Goal: Task Accomplishment & Management: Manage account settings

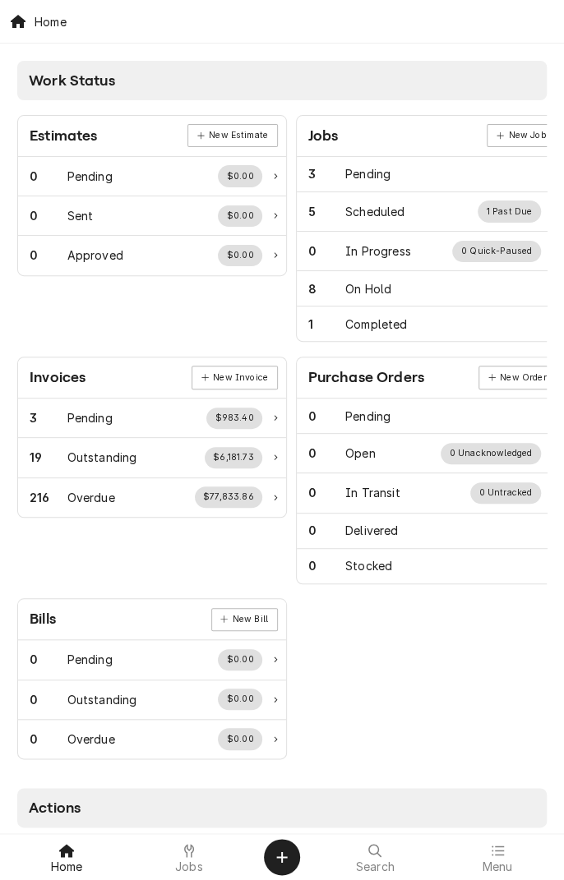
click at [189, 865] on span "Jobs" at bounding box center [189, 866] width 28 height 13
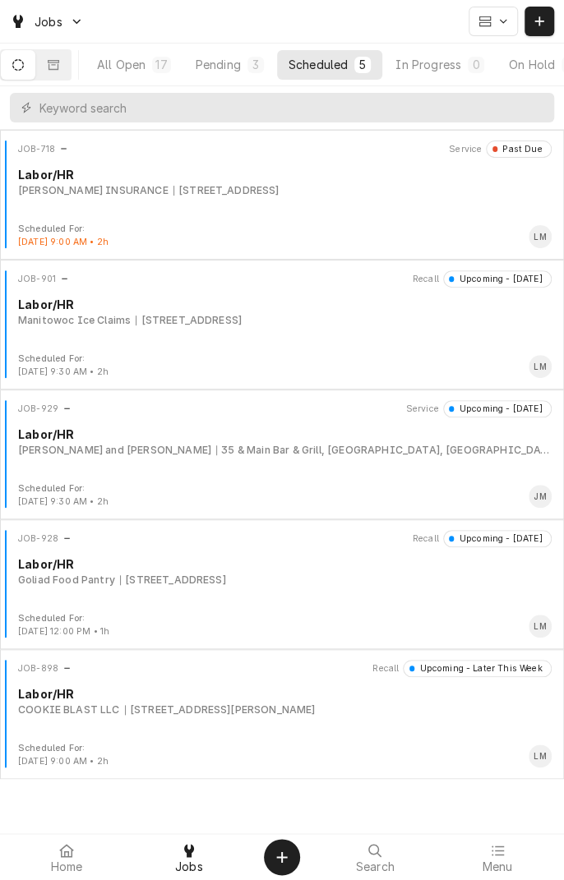
click at [188, 307] on div "Labor/HR" at bounding box center [284, 304] width 533 height 17
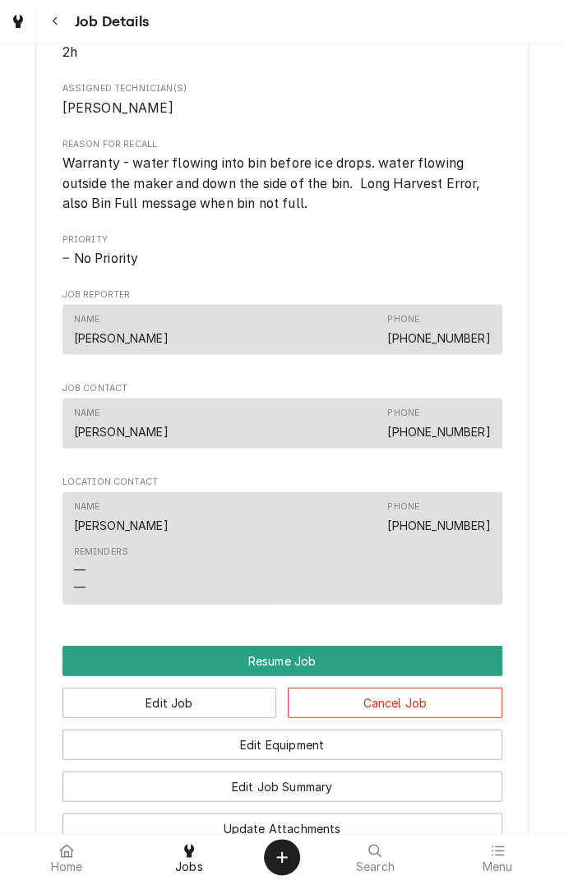
scroll to position [857, 0]
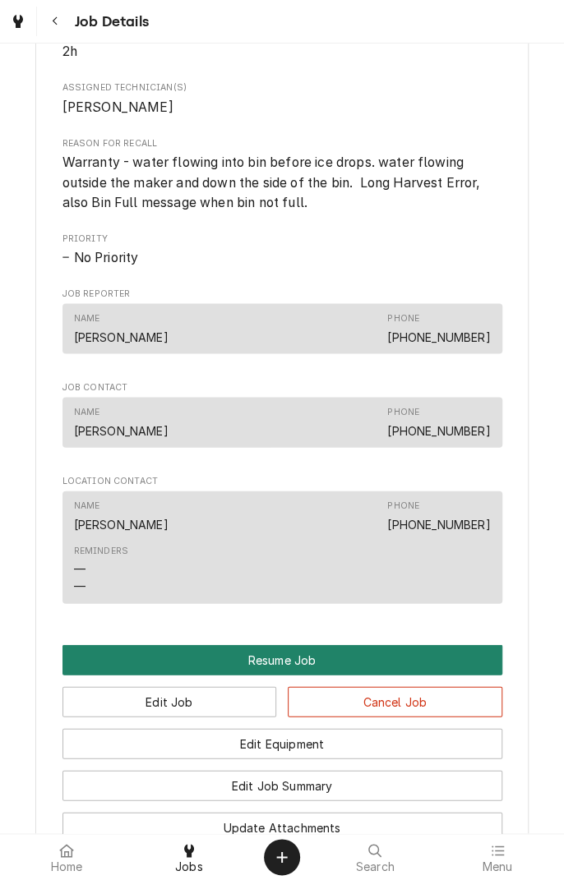
click at [281, 675] on button "Resume Job" at bounding box center [282, 659] width 440 height 30
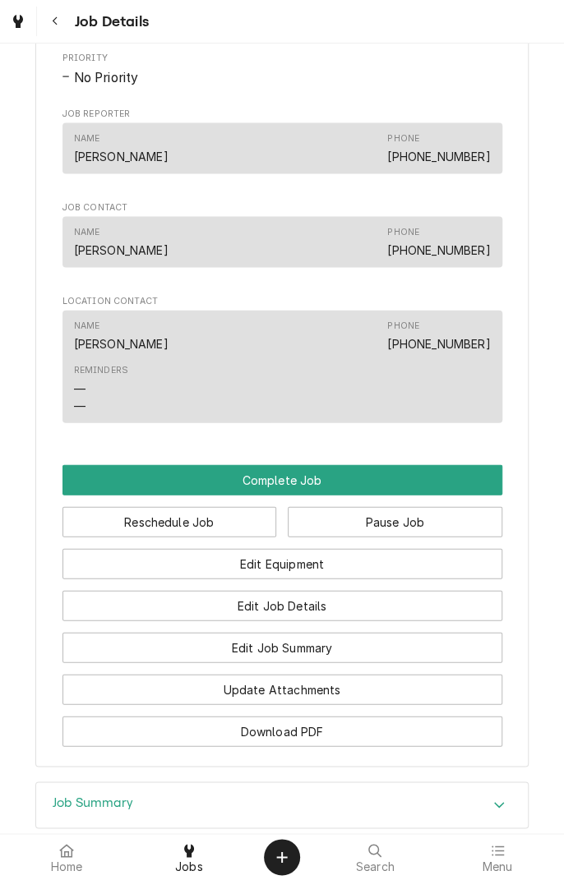
scroll to position [986, 0]
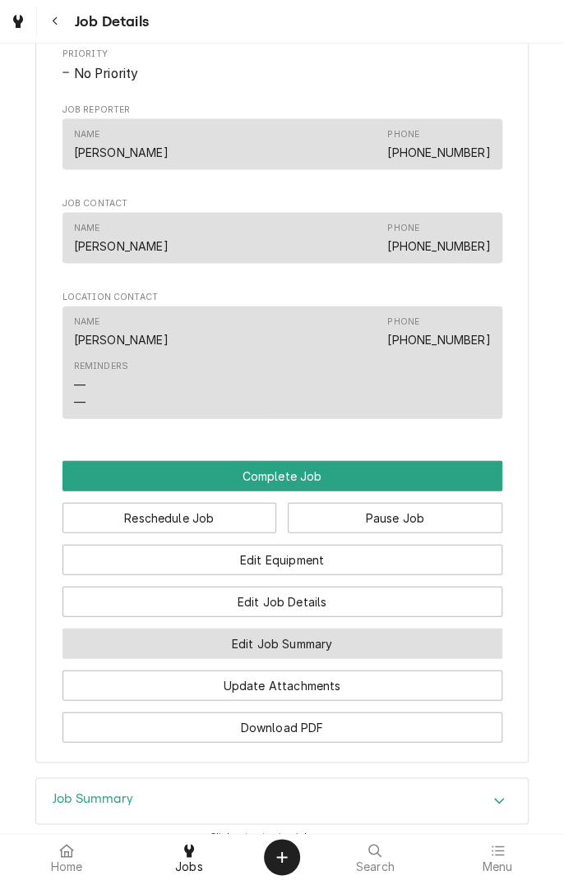
click at [349, 658] on button "Edit Job Summary" at bounding box center [282, 643] width 440 height 30
